Goal: Information Seeking & Learning: Stay updated

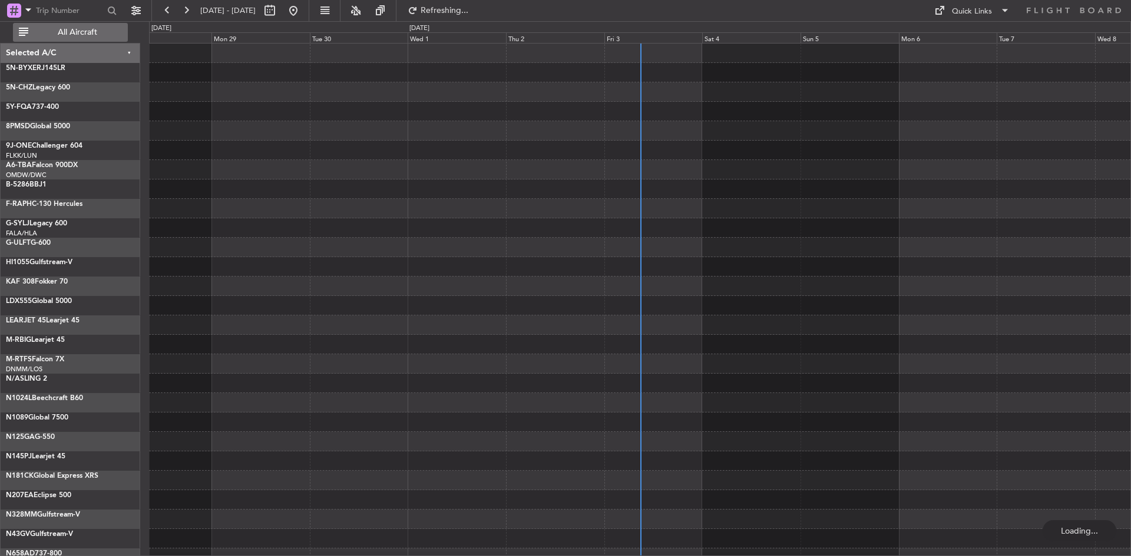
click at [74, 34] on span "All Aircraft" at bounding box center [78, 32] width 94 height 8
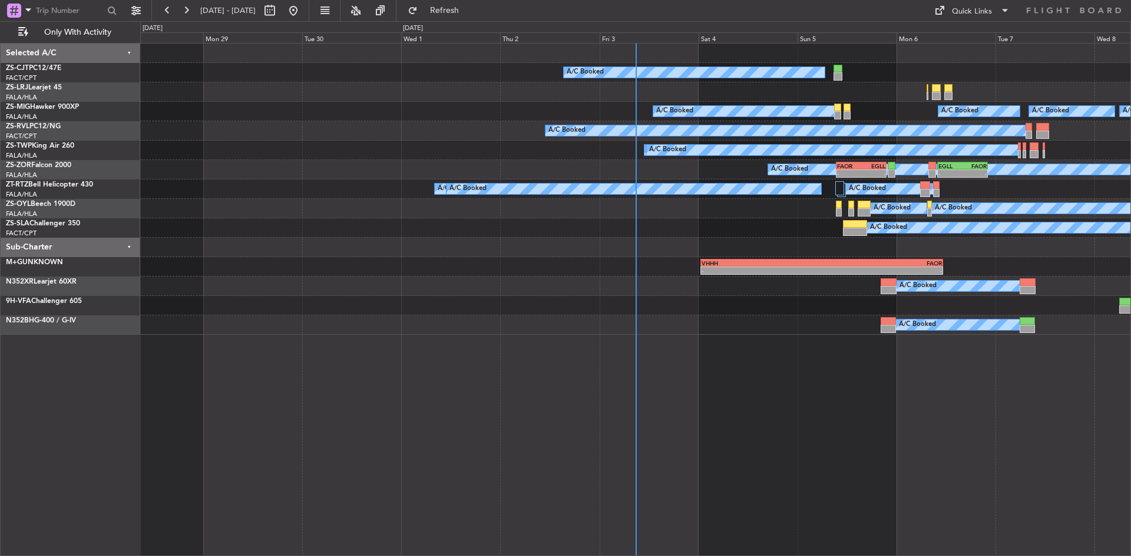
click at [619, 40] on div "Fri 3" at bounding box center [648, 37] width 99 height 11
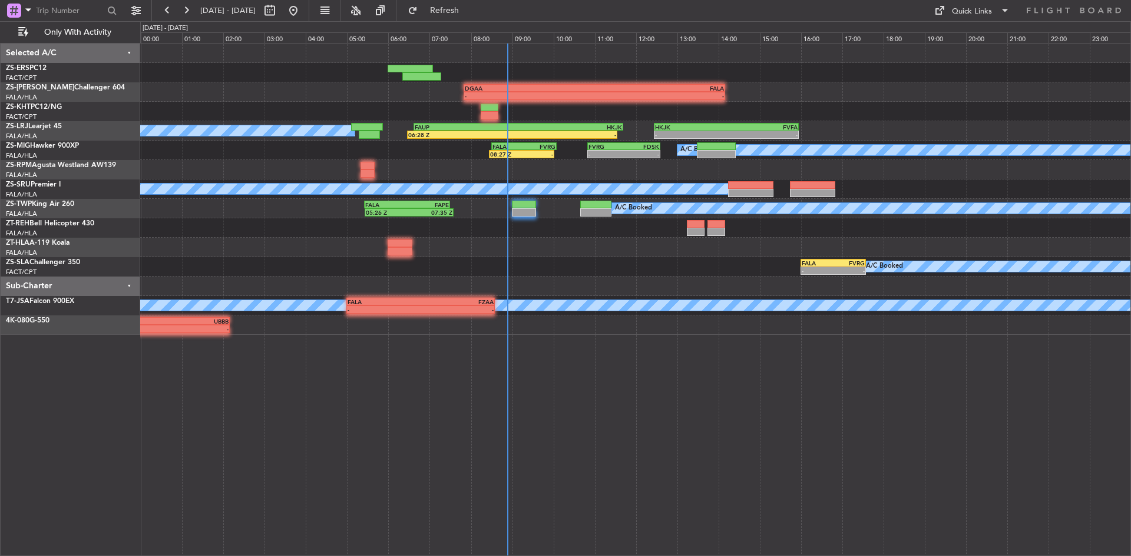
click at [560, 273] on div "A/C Booked - - FALA 16:00 Z FVRG 17:35 Z - - FVRG 05:50 Z FWCL 07:00 Z" at bounding box center [635, 266] width 990 height 19
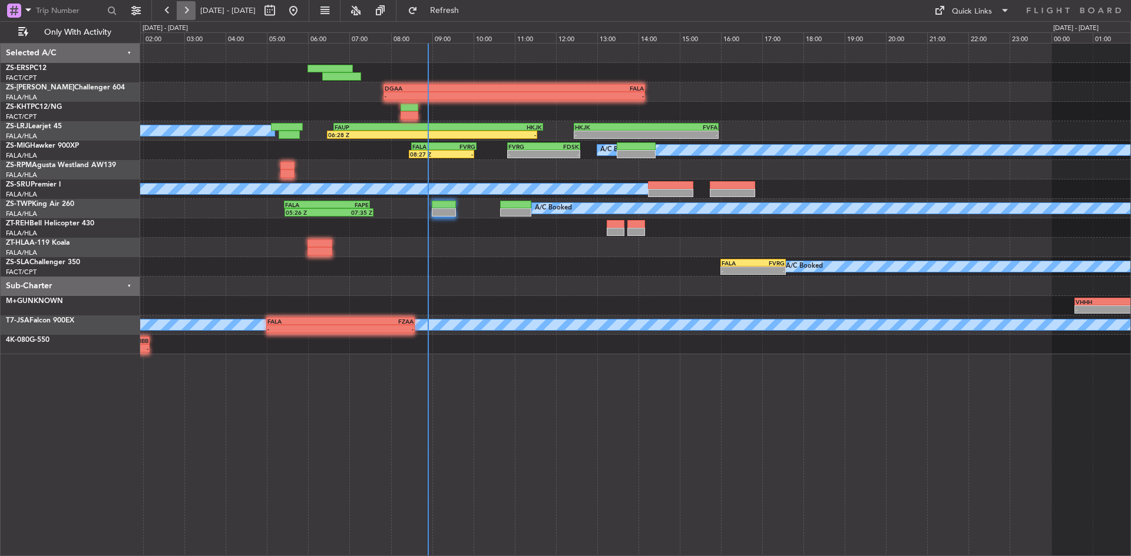
click at [185, 4] on button at bounding box center [186, 10] width 19 height 19
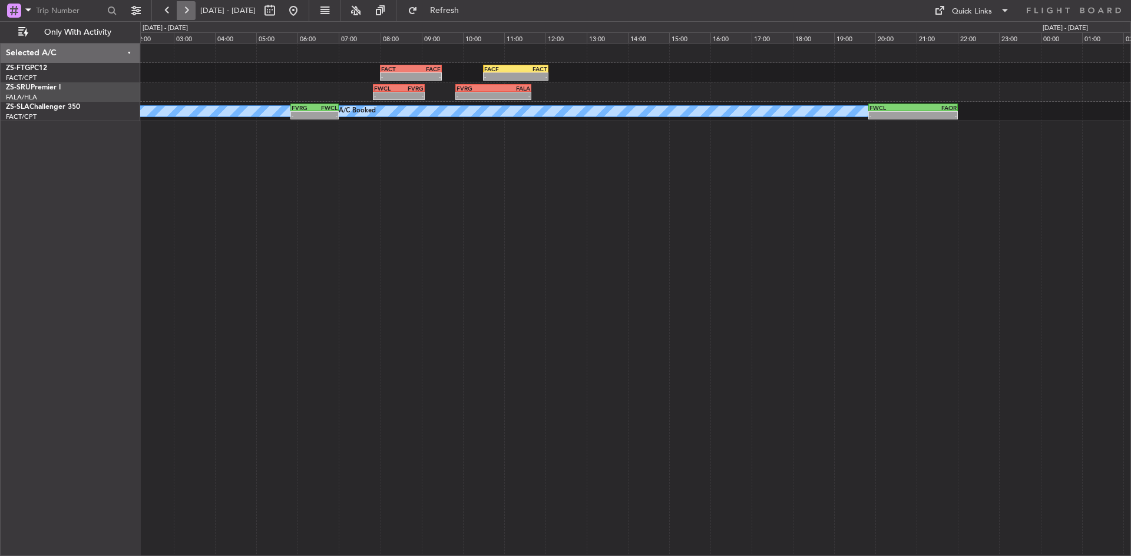
click at [181, 9] on button at bounding box center [186, 10] width 19 height 19
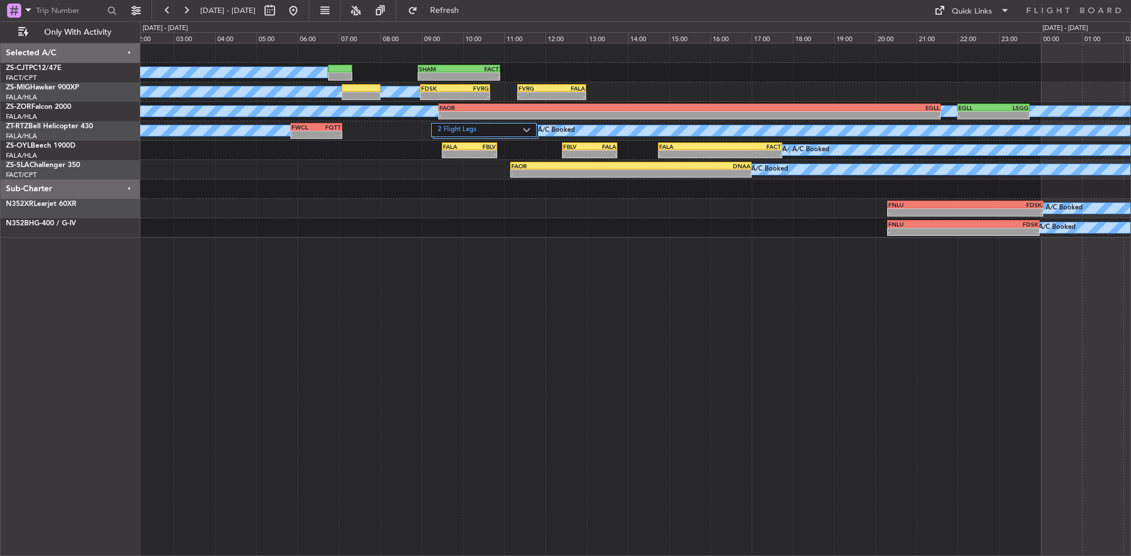
click at [406, 231] on div "A/C Booked - - SHAM 08:55 Z FACT 10:55 Z A/C Booked A/C Booked - - FDSK 08:59 Z…" at bounding box center [635, 141] width 990 height 194
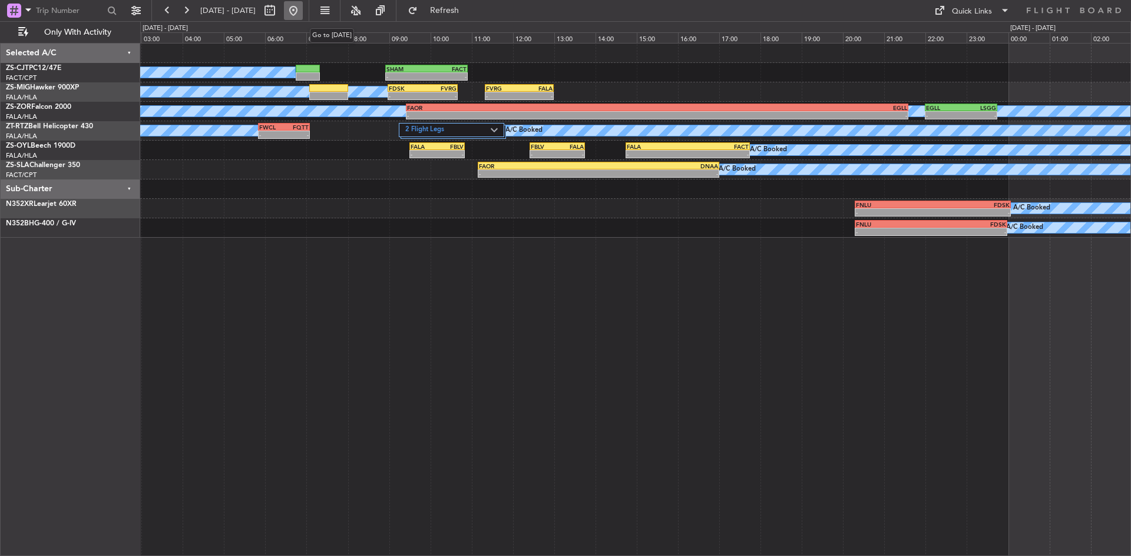
click at [303, 9] on button at bounding box center [293, 10] width 19 height 19
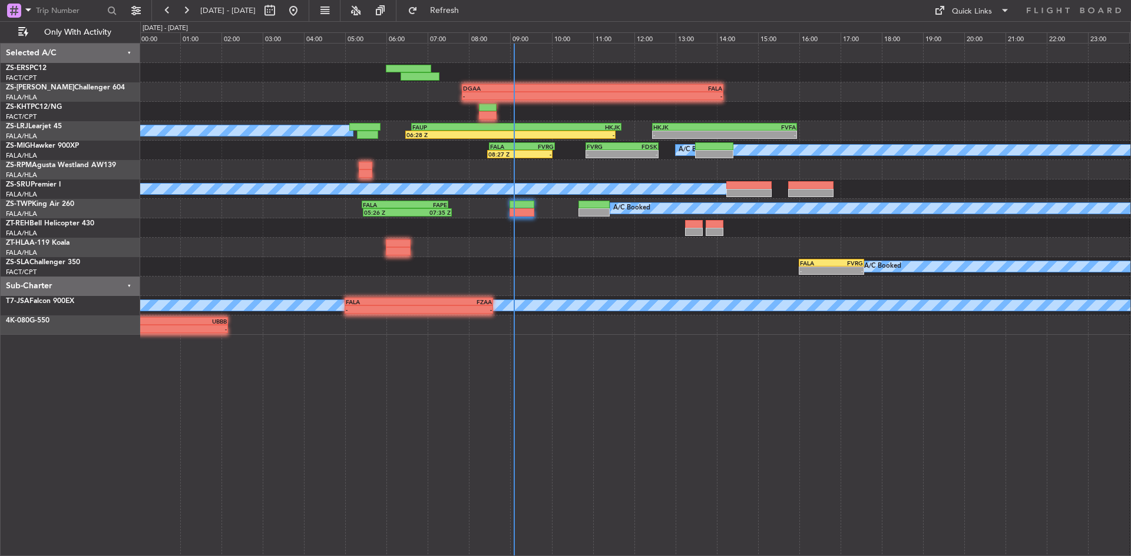
click at [338, 261] on div "A/C Booked - - FALA 16:00 Z FVRG 17:35 Z - - FVRG 05:50 Z FWCL 07:00 Z" at bounding box center [635, 266] width 990 height 19
click at [466, 268] on div "15:25 Z 19:16 Z - - DGAA 07:50 Z FALA 14:10 Z GLRB 19:50 Z DGAA 21:50 Z - - A/C…" at bounding box center [635, 189] width 990 height 291
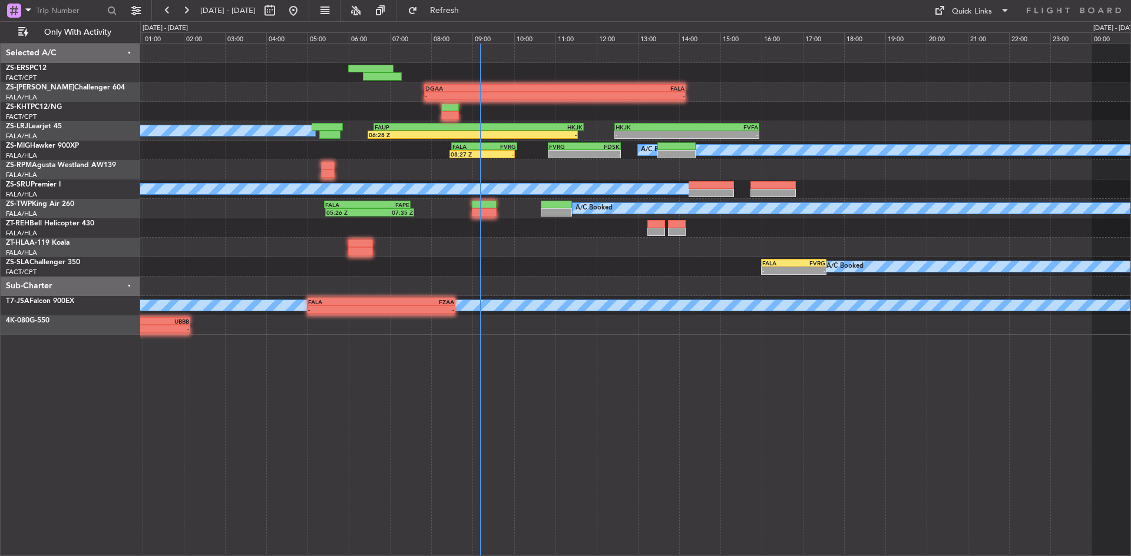
click at [453, 397] on div "15:25 Z 19:16 Z - - DGAA 07:50 Z FALA 14:10 Z GLRB 19:50 Z DGAA 21:50 Z - - A/C…" at bounding box center [635, 299] width 990 height 513
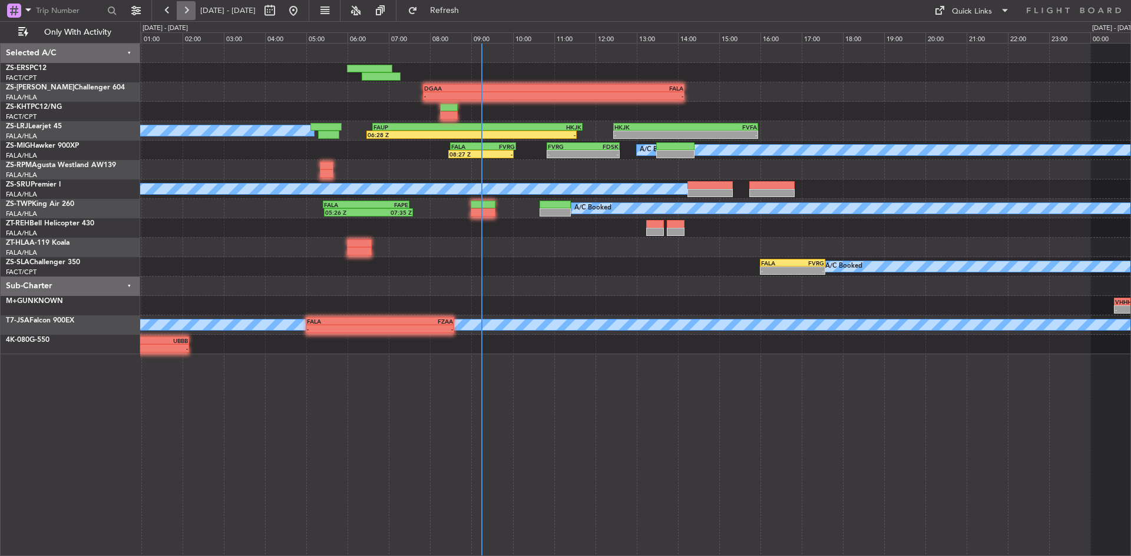
click at [191, 7] on button at bounding box center [186, 10] width 19 height 19
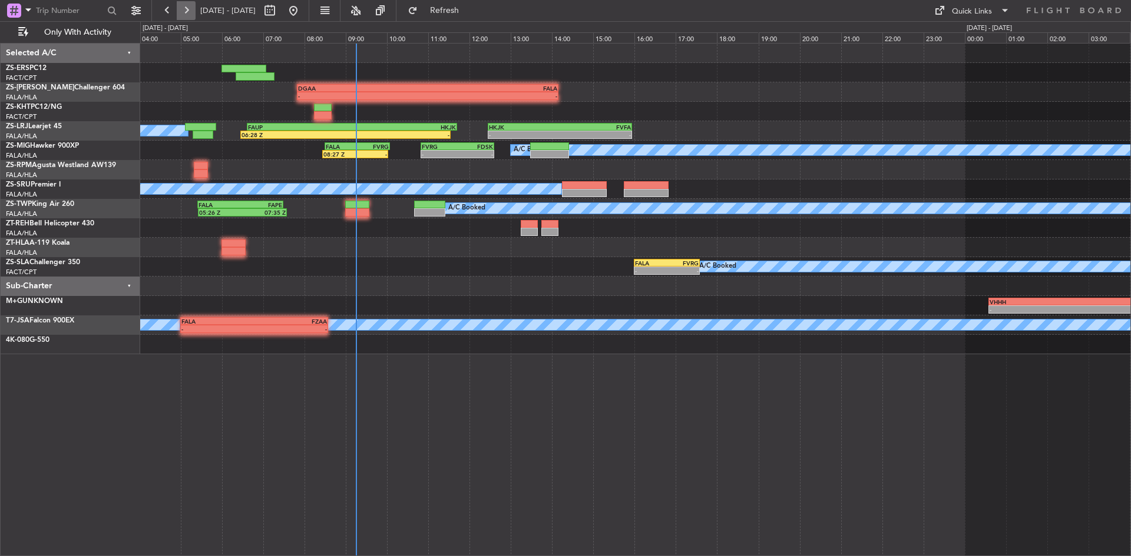
click at [191, 7] on button at bounding box center [186, 10] width 19 height 19
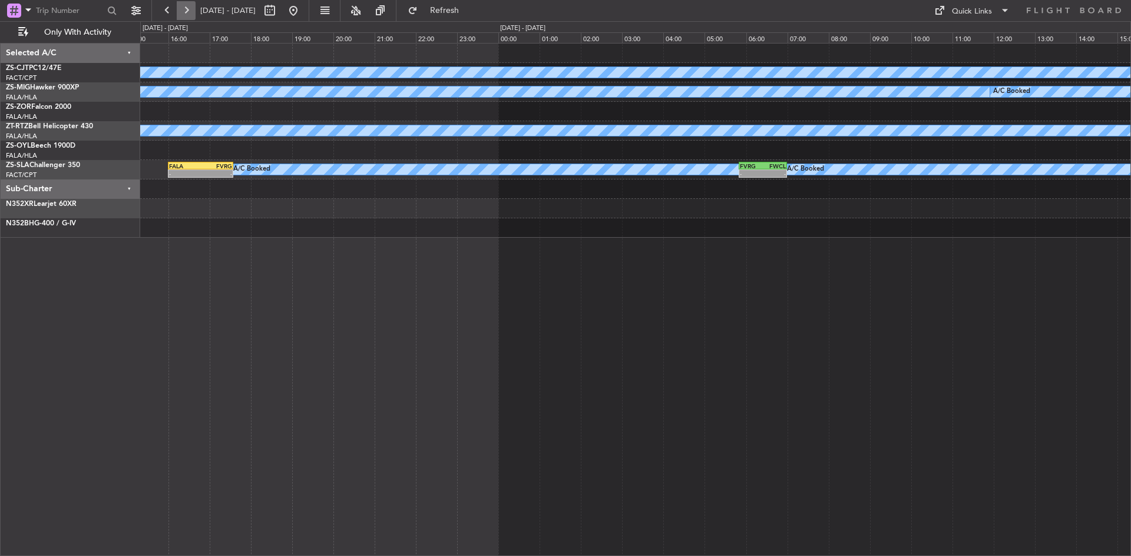
click at [191, 7] on button at bounding box center [186, 10] width 19 height 19
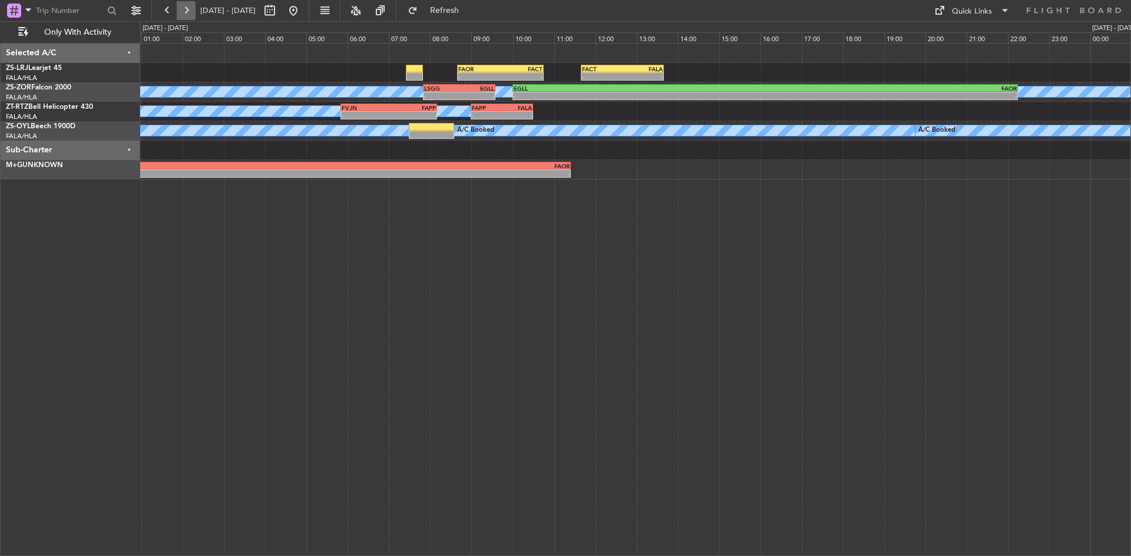
click at [191, 6] on button at bounding box center [186, 10] width 19 height 19
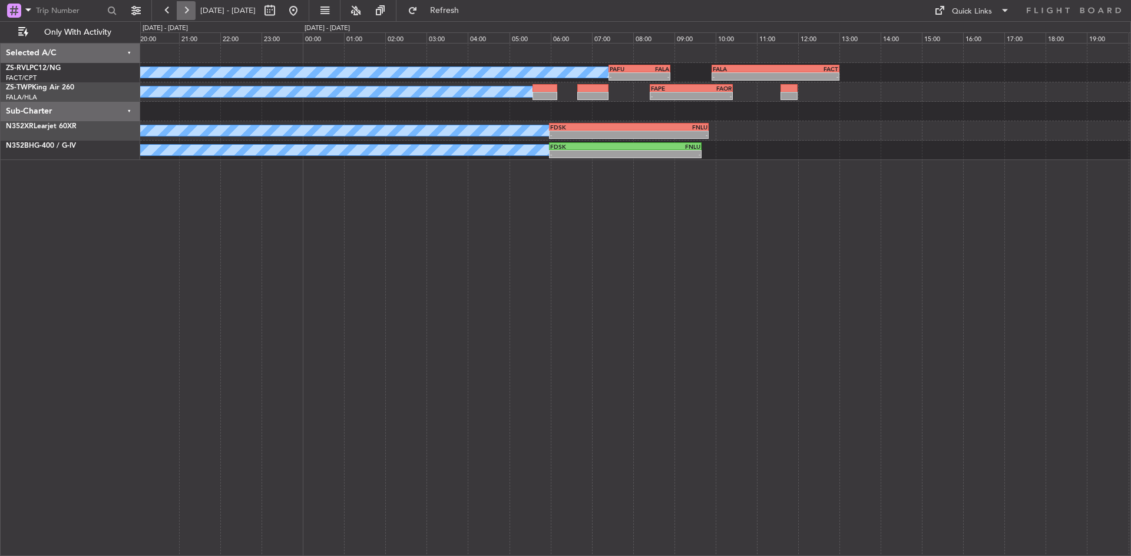
click at [191, 6] on button at bounding box center [186, 10] width 19 height 19
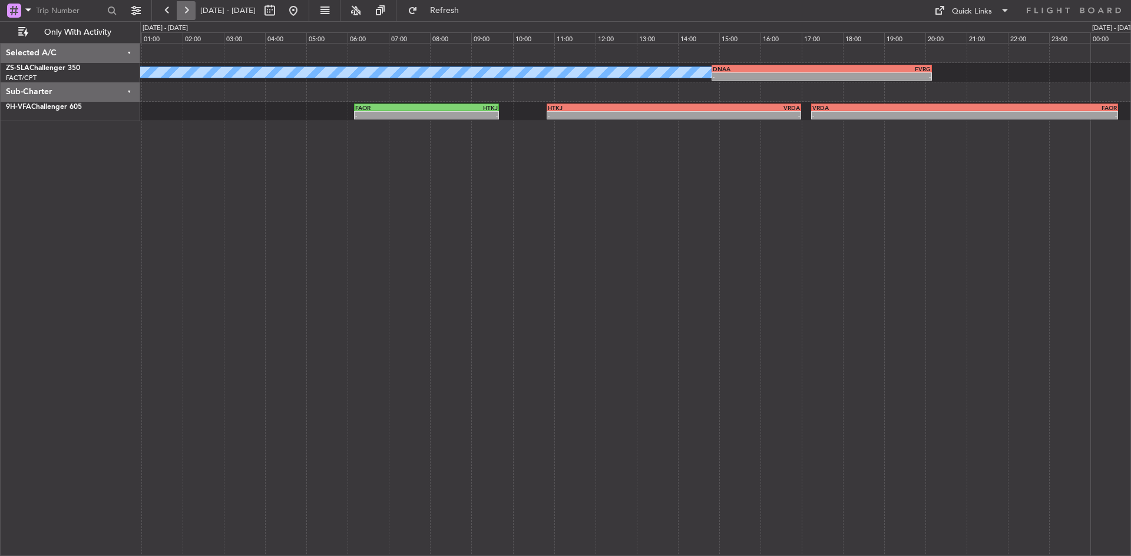
click at [191, 6] on button at bounding box center [186, 10] width 19 height 19
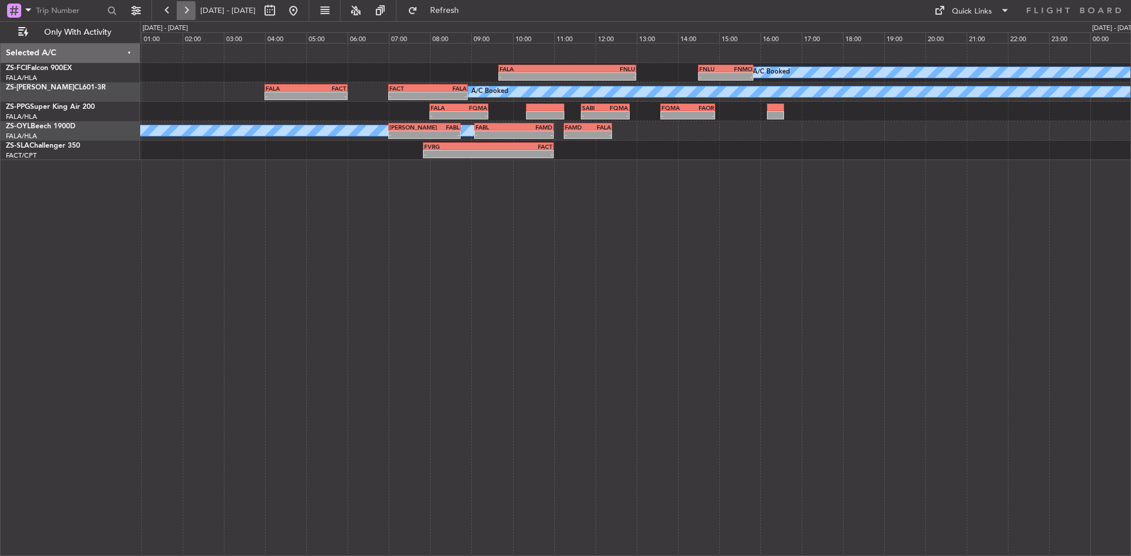
click at [186, 10] on button at bounding box center [186, 10] width 19 height 19
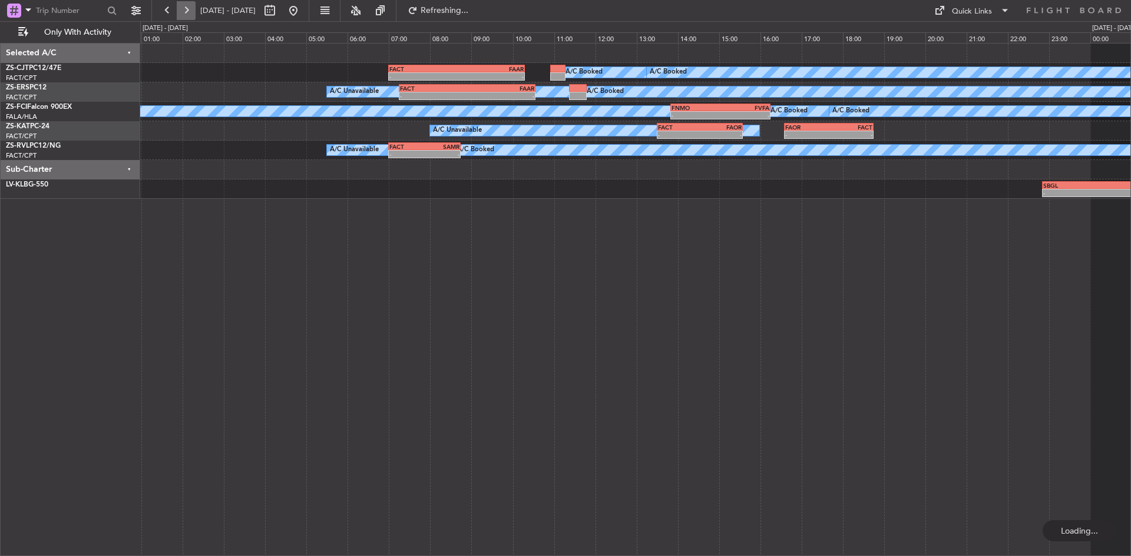
click at [186, 10] on button at bounding box center [186, 10] width 19 height 19
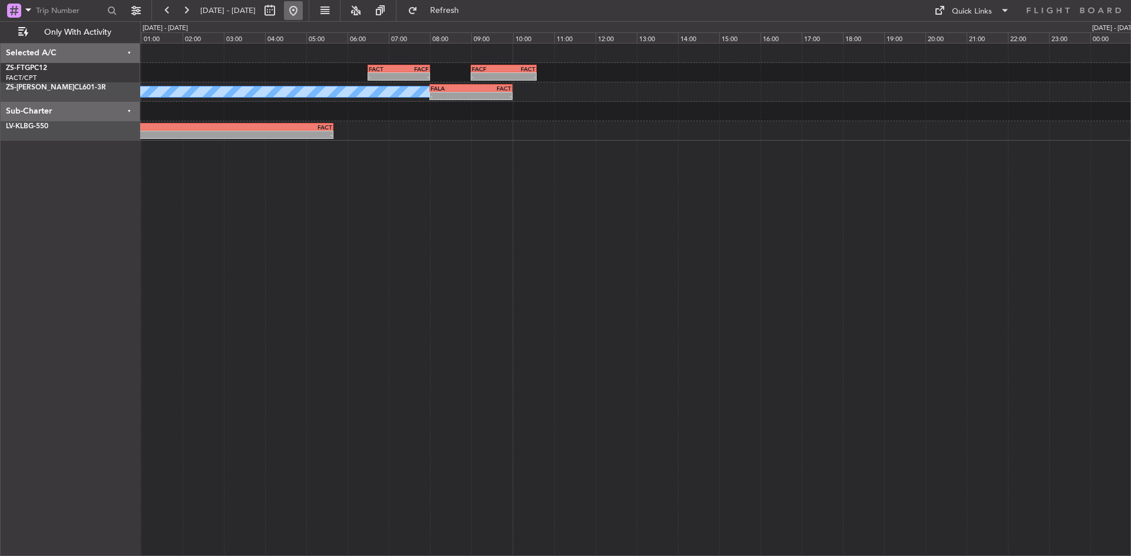
click at [303, 6] on button at bounding box center [293, 10] width 19 height 19
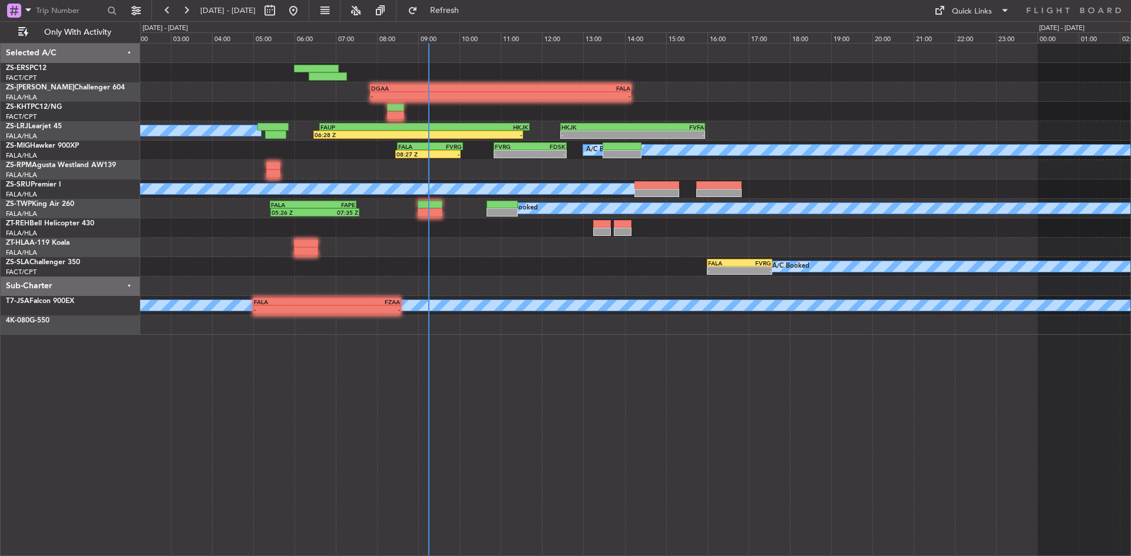
click at [205, 156] on div "- - DGAA 07:50 Z FALA 14:10 Z - - GLRB 19:50 Z DGAA 21:50 Z HKJK 12:27 Z FVFA 1…" at bounding box center [635, 189] width 990 height 291
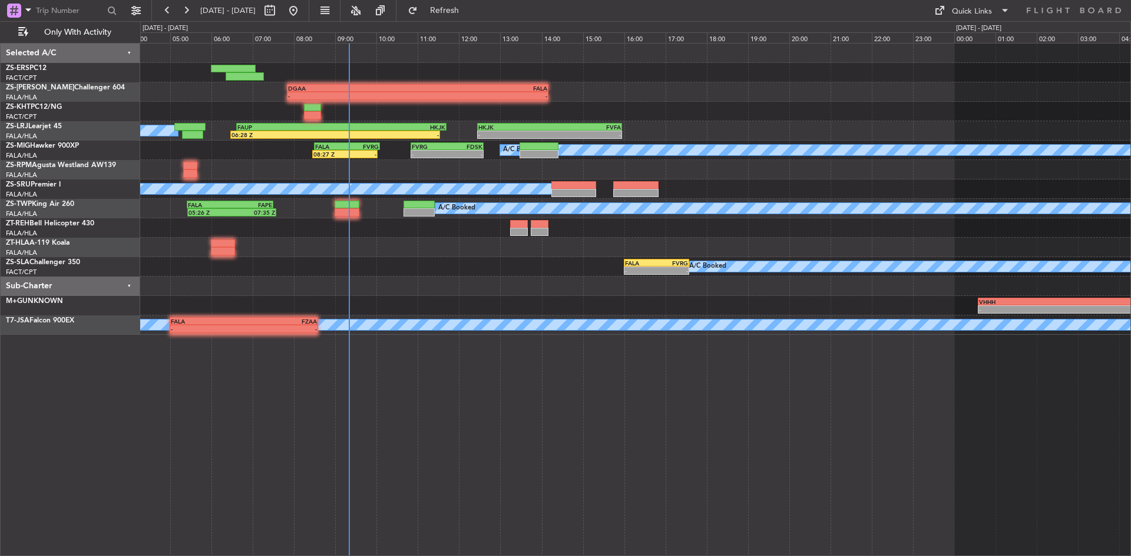
click at [362, 284] on div at bounding box center [635, 286] width 990 height 19
click at [476, 20] on fb-refresh-button "Refresh" at bounding box center [437, 10] width 82 height 21
click at [469, 8] on span "Refresh" at bounding box center [444, 10] width 49 height 8
click at [464, 8] on span "Refresh" at bounding box center [444, 10] width 49 height 8
click at [466, 13] on span "Refresh" at bounding box center [444, 10] width 49 height 8
